Goal: Information Seeking & Learning: Check status

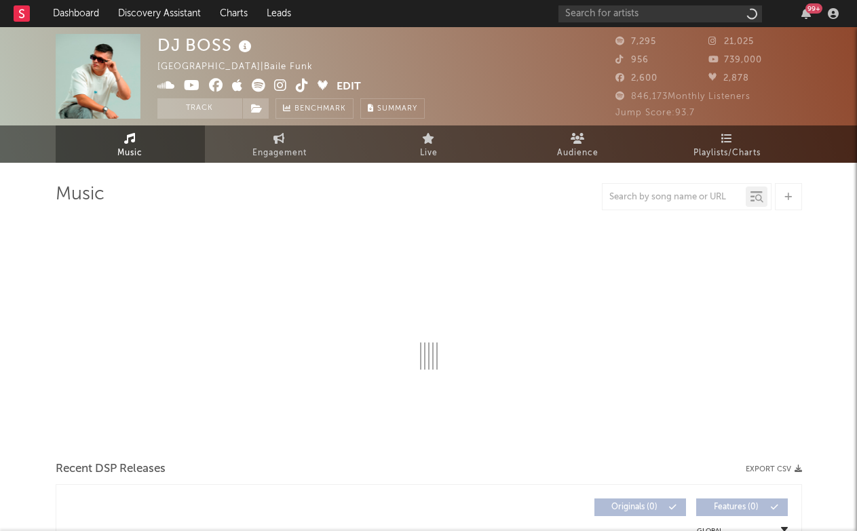
select select "6m"
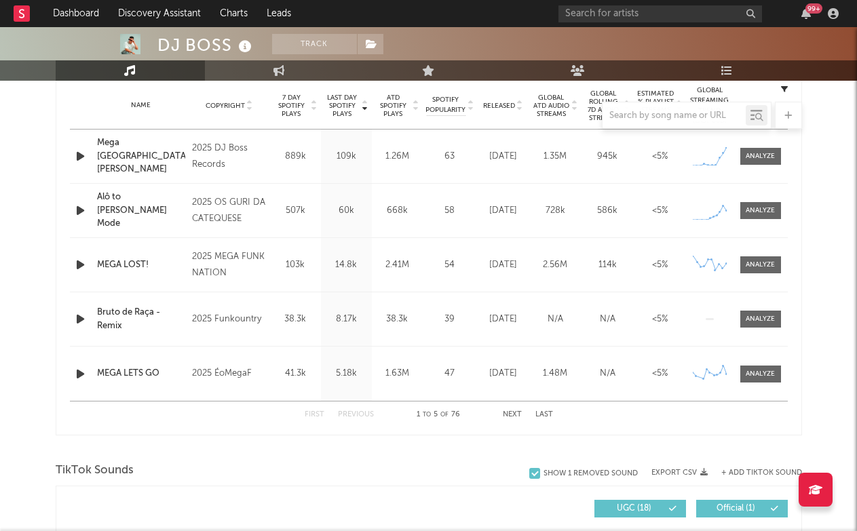
scroll to position [879, 0]
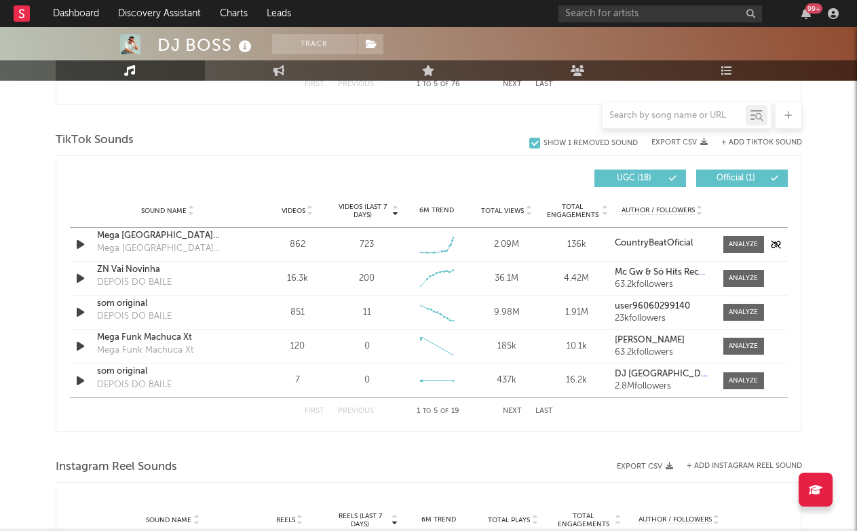
click at [297, 246] on div "862" at bounding box center [297, 245] width 63 height 14
click at [366, 240] on div "723" at bounding box center [367, 245] width 14 height 14
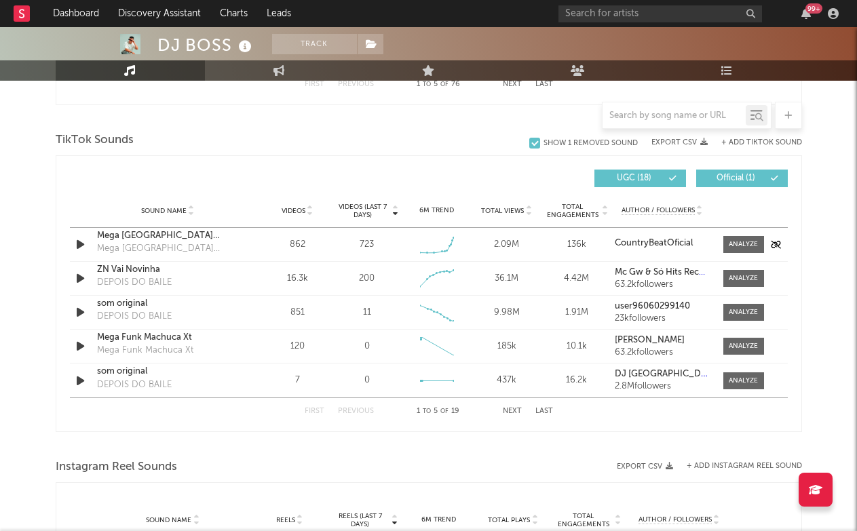
click at [515, 239] on div "2.09M" at bounding box center [506, 245] width 63 height 14
click at [734, 242] on div at bounding box center [743, 244] width 29 height 10
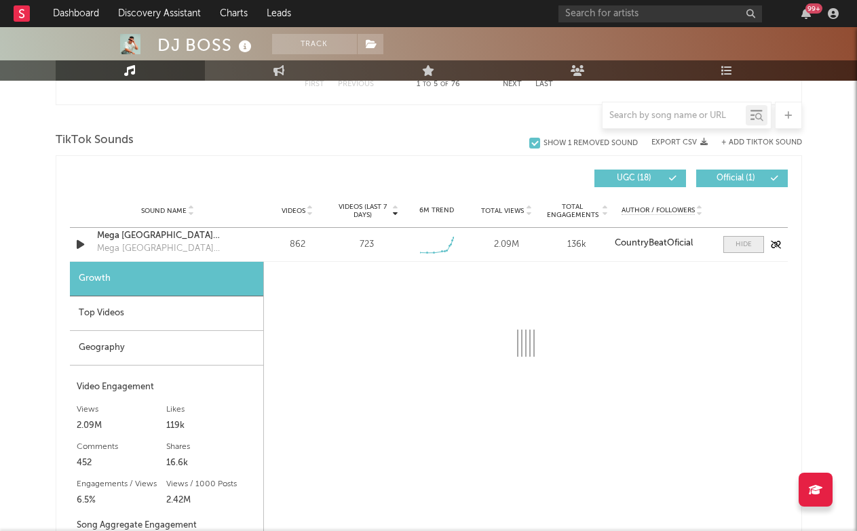
select select "1w"
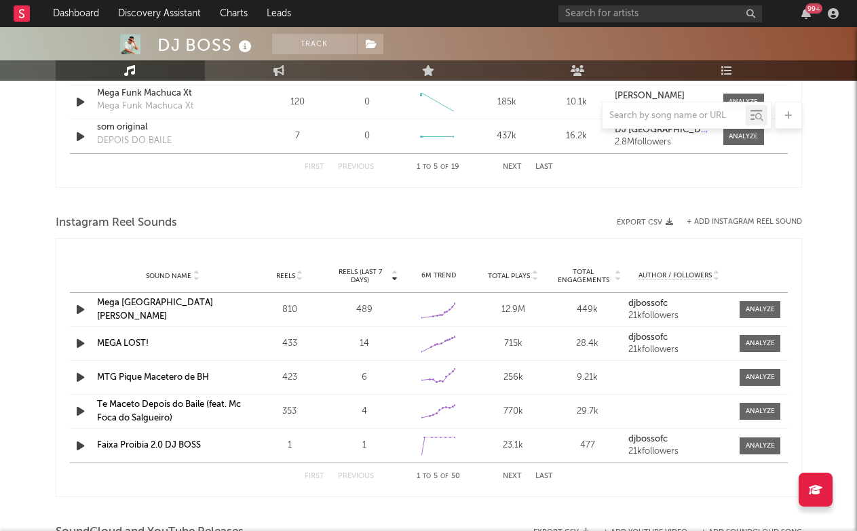
scroll to position [1497, 0]
click at [748, 302] on span at bounding box center [759, 309] width 41 height 17
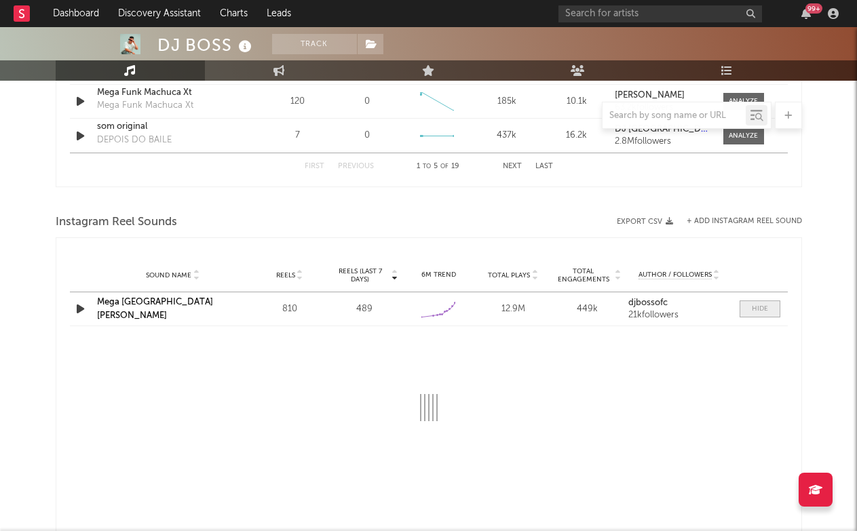
select select "1w"
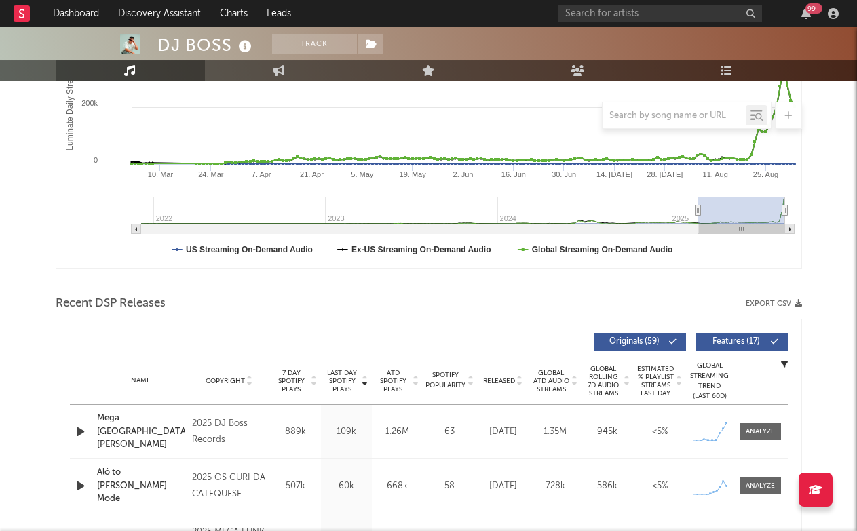
scroll to position [279, 0]
